Goal: Check status: Check status

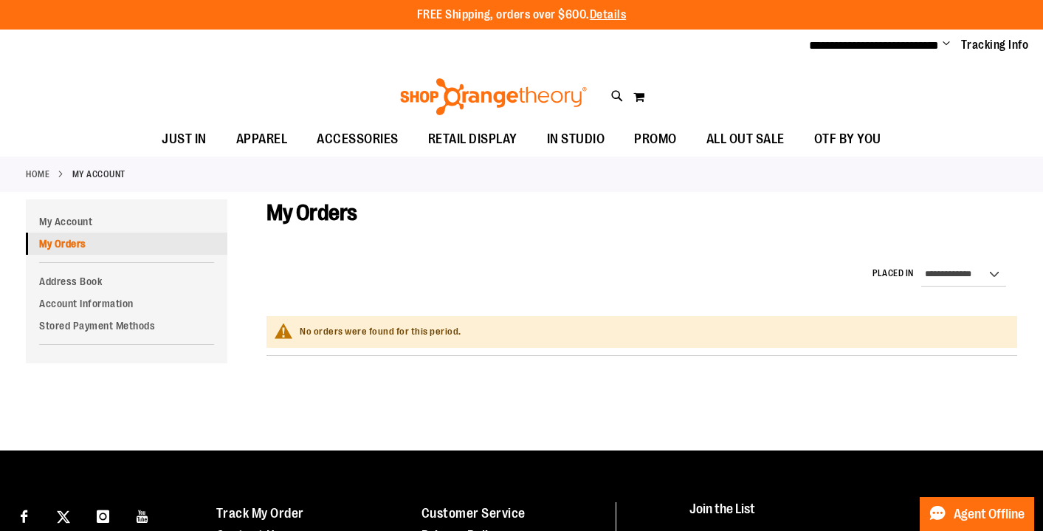
click at [84, 241] on link "My Orders" at bounding box center [126, 243] width 201 height 22
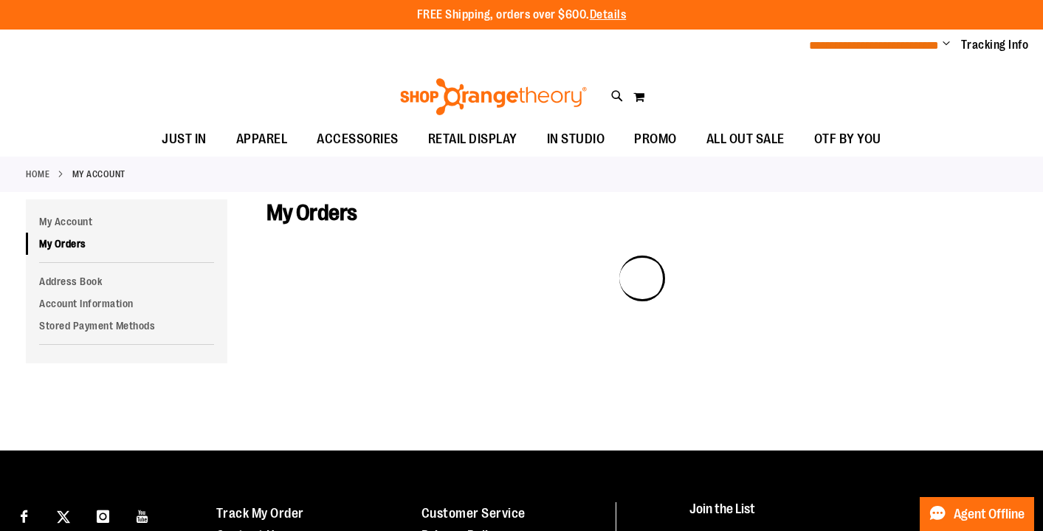
click at [937, 40] on span "**********" at bounding box center [874, 45] width 130 height 11
click at [943, 40] on span "Change" at bounding box center [945, 45] width 7 height 14
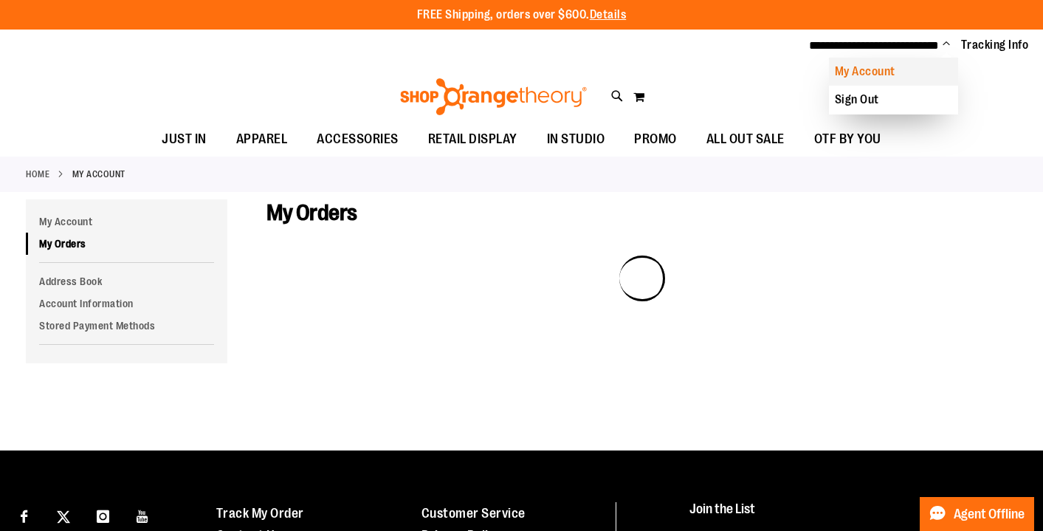
click at [864, 75] on link "My Account" at bounding box center [893, 72] width 129 height 28
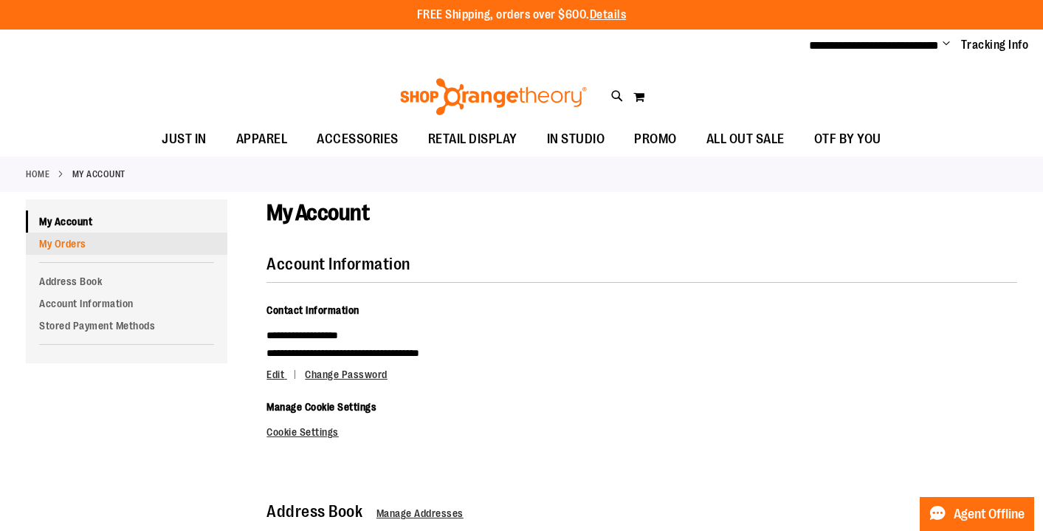
click at [88, 249] on link "My Orders" at bounding box center [126, 243] width 201 height 22
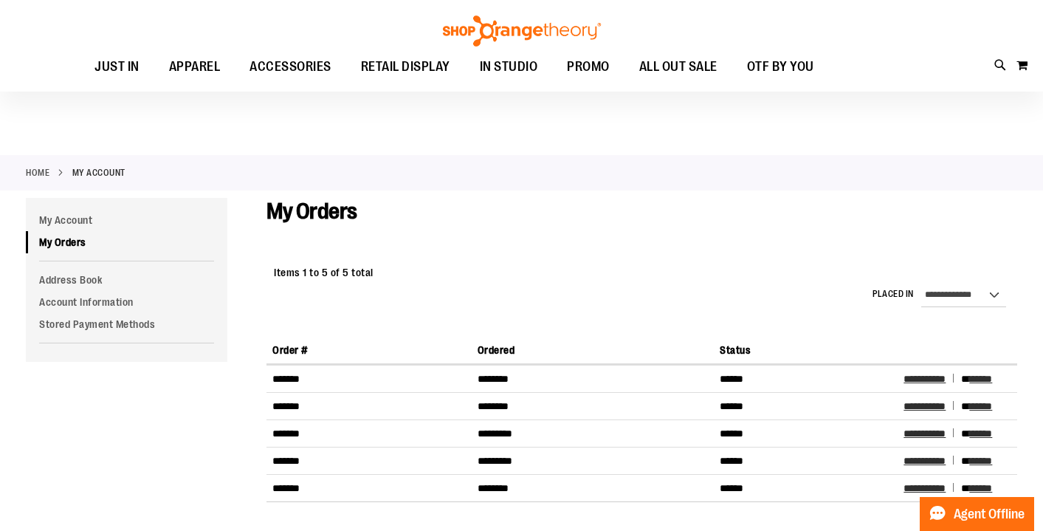
scroll to position [43, 0]
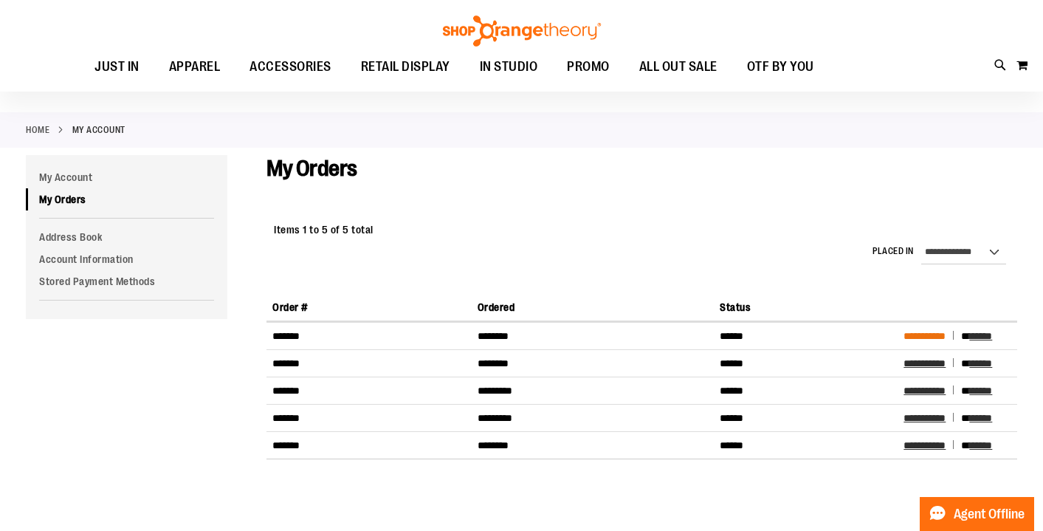
click at [922, 337] on span "**********" at bounding box center [924, 336] width 42 height 10
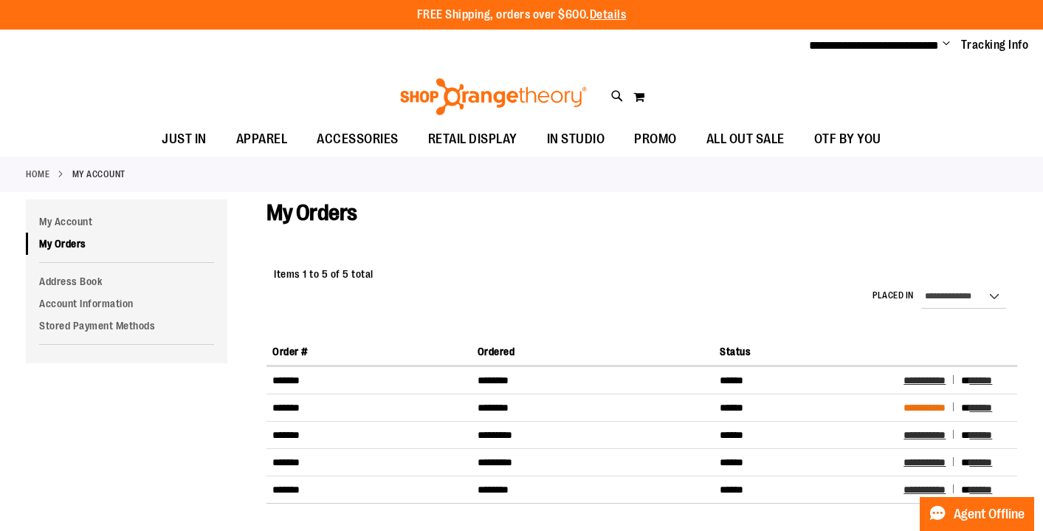
click at [933, 411] on span "**********" at bounding box center [924, 407] width 42 height 10
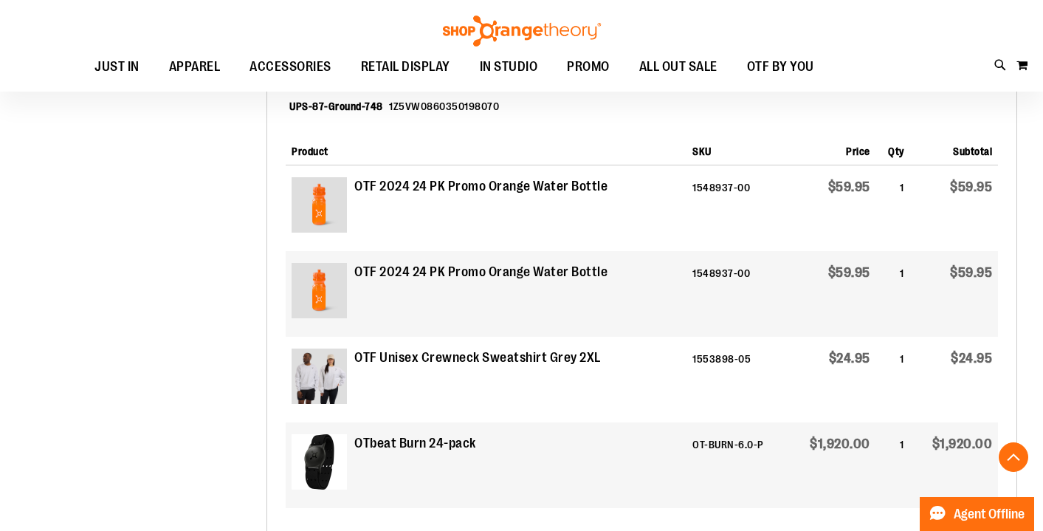
scroll to position [576, 0]
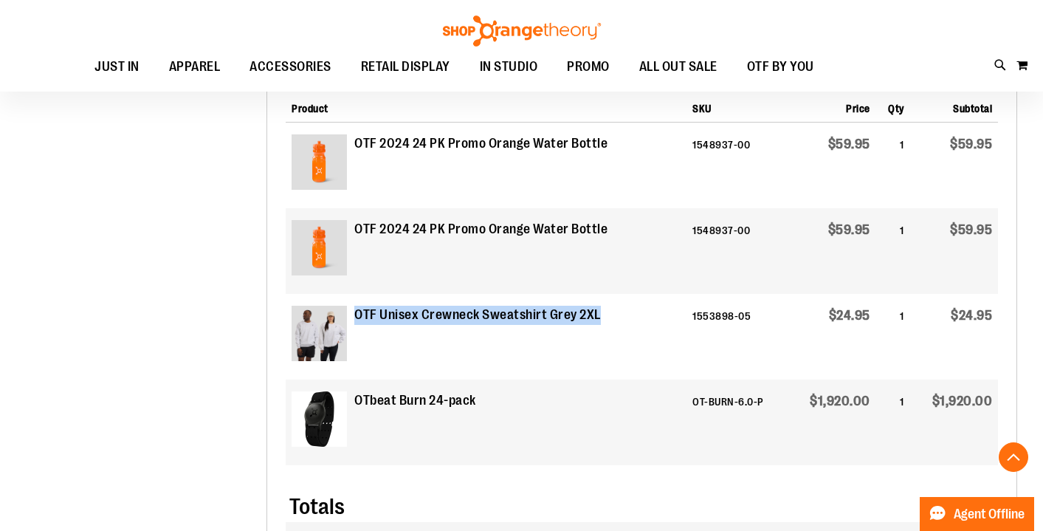
drag, startPoint x: 606, startPoint y: 313, endPoint x: 356, endPoint y: 317, distance: 250.2
click at [356, 317] on td "OTF Unisex Crewneck Sweatshirt Grey 2XL" at bounding box center [486, 337] width 401 height 86
copy strong "OTF Unisex Crewneck Sweatshirt Grey 2XL"
click at [705, 300] on td "1553898-05" at bounding box center [737, 337] width 102 height 86
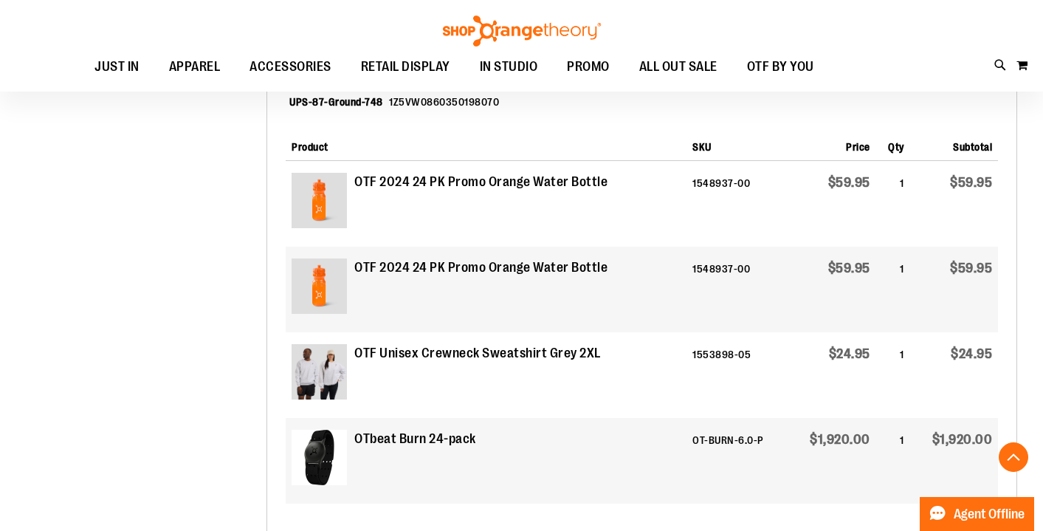
scroll to position [539, 0]
drag, startPoint x: 746, startPoint y: 358, endPoint x: 671, endPoint y: 353, distance: 75.4
click at [671, 353] on tr "OTF Unisex Crewneck Sweatshirt Grey 2XL 1553898-05 $24.95 1 $24.95" at bounding box center [642, 374] width 712 height 86
click at [722, 360] on td "1553898-05" at bounding box center [737, 374] width 102 height 86
click at [736, 351] on td "1553898-05" at bounding box center [737, 374] width 102 height 86
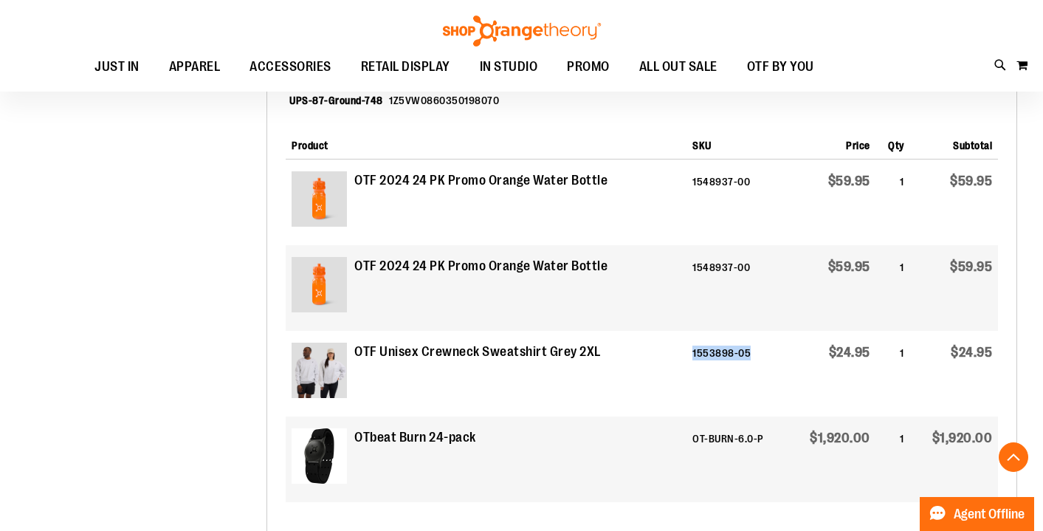
drag, startPoint x: 742, startPoint y: 351, endPoint x: 683, endPoint y: 356, distance: 58.5
click at [686, 356] on td "1553898-05" at bounding box center [737, 374] width 102 height 86
copy td "1553898-05"
click at [815, 328] on td "$59.95" at bounding box center [832, 288] width 88 height 86
